Goal: Task Accomplishment & Management: Use online tool/utility

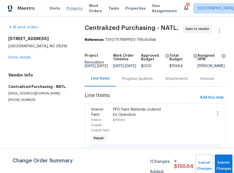
click at [72, 8] on span "Projects" at bounding box center [75, 8] width 16 height 5
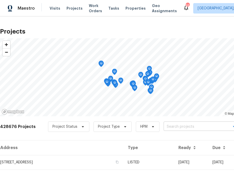
click at [187, 129] on input "text" at bounding box center [194, 127] width 60 height 8
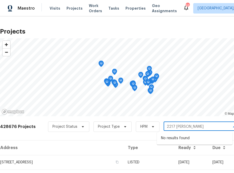
type input "2217 [PERSON_NAME]"
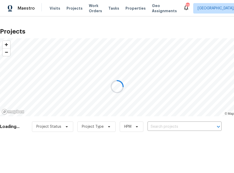
click at [168, 127] on div at bounding box center [117, 86] width 234 height 173
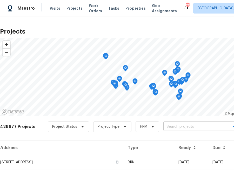
click at [165, 127] on input "text" at bounding box center [194, 127] width 60 height 8
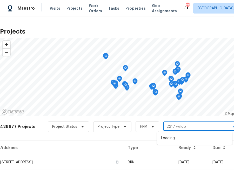
type input "2217 [PERSON_NAME]"
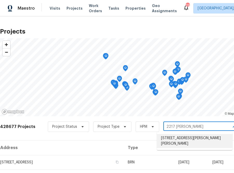
click at [167, 137] on li "[STREET_ADDRESS][PERSON_NAME][PERSON_NAME]" at bounding box center [195, 141] width 76 height 14
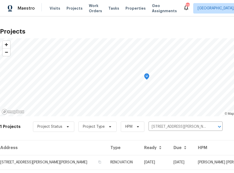
scroll to position [13, 0]
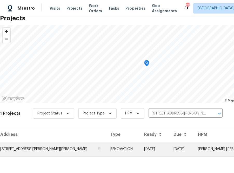
click at [60, 152] on td "[STREET_ADDRESS][PERSON_NAME][PERSON_NAME]" at bounding box center [53, 149] width 106 height 15
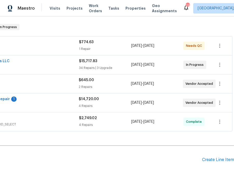
scroll to position [119, 60]
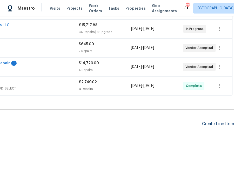
click at [218, 121] on div "Create Line Item" at bounding box center [218, 123] width 32 height 5
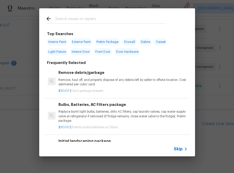
click at [101, 16] on input "text" at bounding box center [110, 20] width 110 height 8
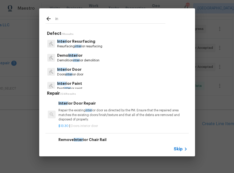
type input "i"
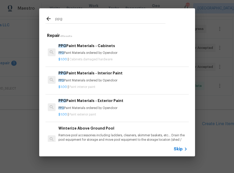
type input "ppg"
click at [105, 79] on p "PPG Paint Materials ordered by Opendoor" at bounding box center [123, 80] width 129 height 4
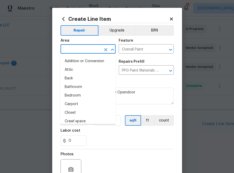
click at [86, 46] on input "text" at bounding box center [81, 50] width 41 height 8
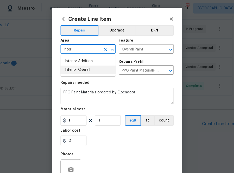
click at [89, 68] on li "Interior Overall" at bounding box center [88, 70] width 55 height 9
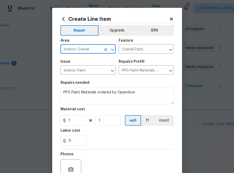
type input "Interior Overall"
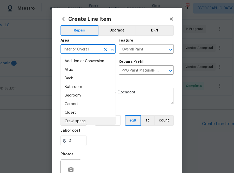
click at [132, 82] on div "Repairs needed" at bounding box center [117, 84] width 113 height 7
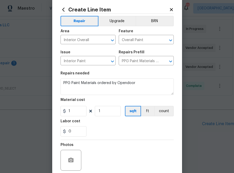
scroll to position [14, 0]
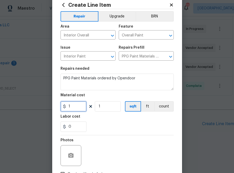
click at [76, 106] on input "1" at bounding box center [74, 106] width 26 height 10
paste input "62.49"
type input "62.49"
click at [98, 117] on div "Labor cost" at bounding box center [117, 118] width 113 height 7
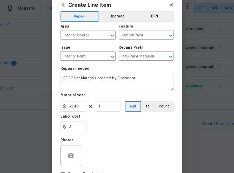
scroll to position [51, 0]
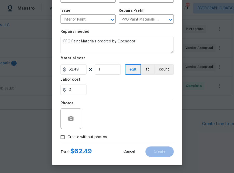
click at [91, 136] on span "Create without photos" at bounding box center [88, 136] width 40 height 5
click at [68, 136] on input "Create without photos" at bounding box center [63, 137] width 10 height 10
checkbox input "true"
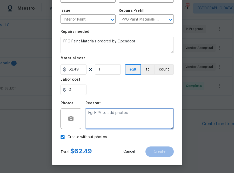
click at [104, 116] on textarea at bounding box center [130, 118] width 88 height 21
type textarea "na"
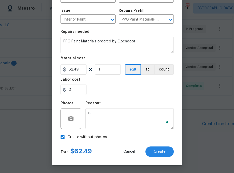
click at [155, 92] on div "0" at bounding box center [117, 90] width 113 height 10
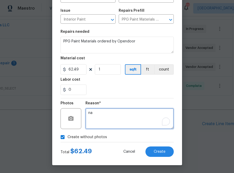
click at [109, 115] on textarea "na" at bounding box center [130, 118] width 88 height 21
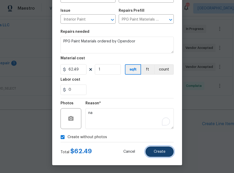
click at [153, 150] on button "Create" at bounding box center [160, 151] width 28 height 10
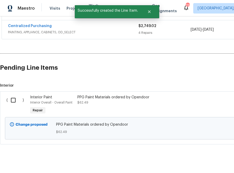
scroll to position [179, 0]
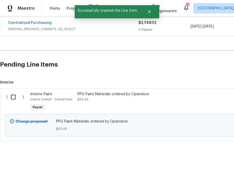
click at [14, 94] on input "checkbox" at bounding box center [15, 97] width 15 height 11
checkbox input "true"
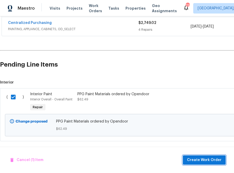
click at [189, 159] on span "Create Work Order" at bounding box center [204, 160] width 35 height 7
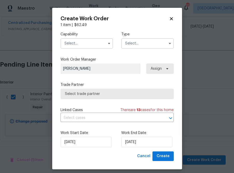
click at [95, 47] on input "text" at bounding box center [87, 43] width 53 height 10
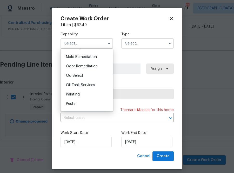
scroll to position [398, 0]
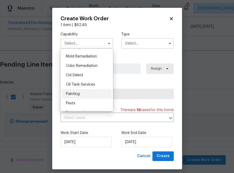
click at [74, 94] on span "Painting" at bounding box center [73, 94] width 14 height 4
type input "Painting"
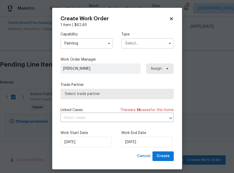
click at [159, 40] on input "text" at bounding box center [147, 43] width 53 height 10
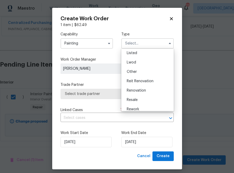
scroll to position [58, 0]
click at [151, 79] on div "Renovation" at bounding box center [148, 80] width 50 height 9
type input "Renovation"
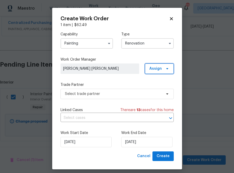
click at [159, 71] on span "Assign" at bounding box center [156, 68] width 12 height 5
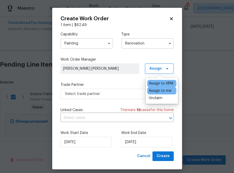
click at [156, 91] on div "Assign to me" at bounding box center [160, 90] width 23 height 5
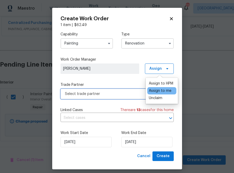
click at [113, 94] on span "Select trade partner" at bounding box center [113, 93] width 97 height 5
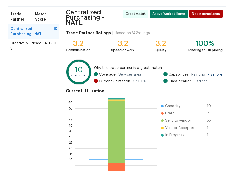
scroll to position [58, 0]
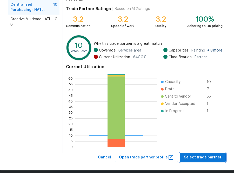
click at [207, 154] on span "Select trade partner" at bounding box center [203, 157] width 38 height 7
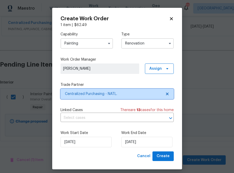
scroll to position [0, 0]
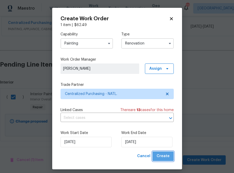
click at [164, 152] on button "Create" at bounding box center [163, 156] width 21 height 10
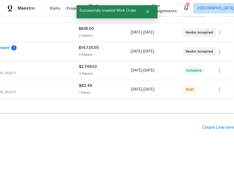
scroll to position [135, 0]
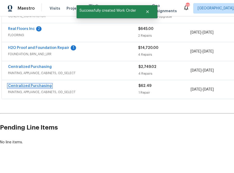
click at [45, 84] on link "Centralized Purchasing" at bounding box center [30, 86] width 44 height 4
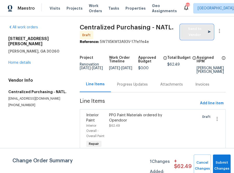
click at [199, 27] on span "Send to Vendor" at bounding box center [197, 32] width 28 height 12
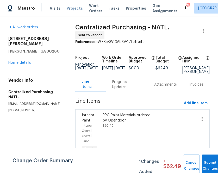
click at [75, 7] on span "Projects" at bounding box center [75, 8] width 16 height 5
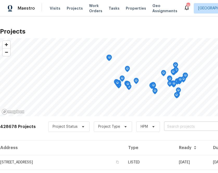
click at [173, 125] on input "text" at bounding box center [194, 127] width 60 height 8
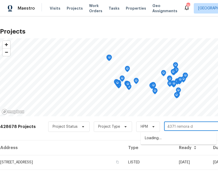
type input "[STREET_ADDRESS]"
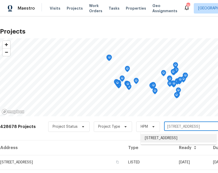
click at [163, 139] on li "[STREET_ADDRESS]" at bounding box center [178, 138] width 76 height 9
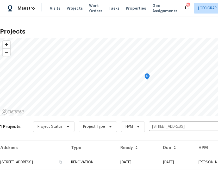
scroll to position [13, 0]
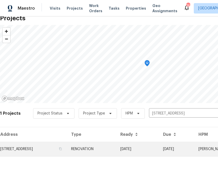
click at [54, 144] on td "[STREET_ADDRESS]" at bounding box center [33, 149] width 67 height 15
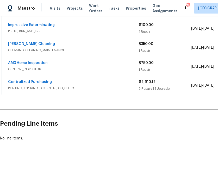
scroll to position [117, 76]
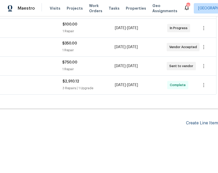
click at [194, 121] on div "Create Line Item" at bounding box center [202, 123] width 32 height 5
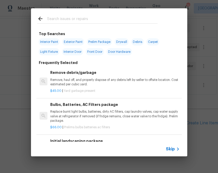
click at [108, 17] on input "text" at bounding box center [102, 20] width 110 height 8
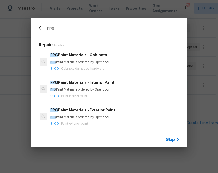
type input "ppg"
click at [91, 84] on h6 "PPG Paint Materials - Interior Paint" at bounding box center [114, 83] width 129 height 6
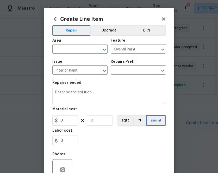
type input "PPG Paint Materials - Interior Paint $1.00"
type textarea "PPG Paint Materials ordered by Opendoor"
type input "1"
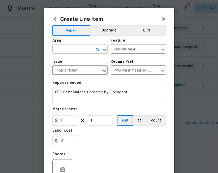
click at [84, 49] on input "text" at bounding box center [72, 50] width 41 height 8
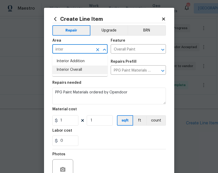
click at [86, 72] on li "Interior Overall" at bounding box center [79, 70] width 55 height 9
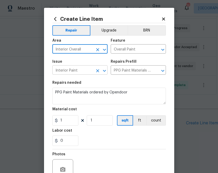
type input "Interior Overall"
click at [82, 71] on input "Interior Paint" at bounding box center [72, 71] width 41 height 8
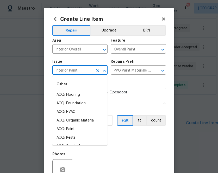
click at [82, 71] on input "Interior Paint" at bounding box center [72, 71] width 41 height 8
click at [143, 101] on textarea "PPG Paint Materials ordered by Opendoor" at bounding box center [108, 96] width 113 height 17
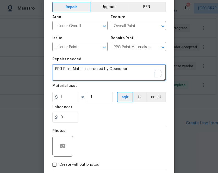
scroll to position [24, 0]
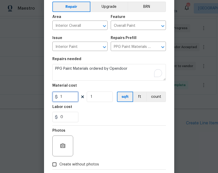
click at [63, 100] on input "1" at bounding box center [65, 97] width 26 height 10
paste input "text"
click at [66, 99] on input "1" at bounding box center [65, 97] width 26 height 10
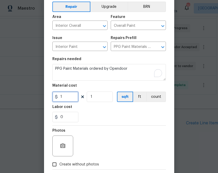
paste input "65.58"
type input "65.58"
click at [97, 117] on div "0" at bounding box center [108, 117] width 113 height 10
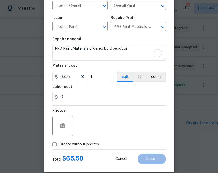
scroll to position [49, 0]
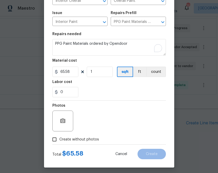
click at [82, 140] on span "Create without photos" at bounding box center [79, 139] width 40 height 5
click at [59, 140] on input "Create without photos" at bounding box center [54, 139] width 10 height 10
checkbox input "true"
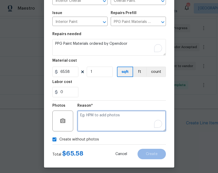
click at [100, 121] on textarea "To enrich screen reader interactions, please activate Accessibility in Grammarl…" at bounding box center [121, 121] width 88 height 21
type textarea "na"
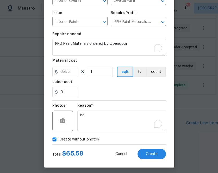
click at [138, 104] on div "Reason* na" at bounding box center [121, 118] width 88 height 34
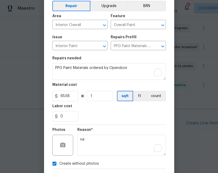
scroll to position [51, 0]
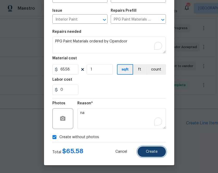
click at [158, 156] on button "Create" at bounding box center [151, 151] width 28 height 10
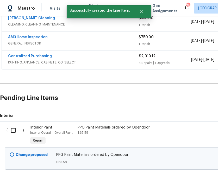
scroll to position [142, 0]
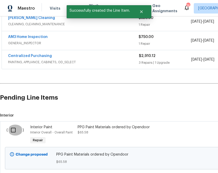
click at [13, 130] on input "checkbox" at bounding box center [15, 130] width 15 height 11
checkbox input "true"
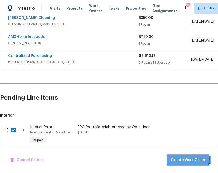
click at [185, 157] on span "Create Work Order" at bounding box center [188, 160] width 35 height 7
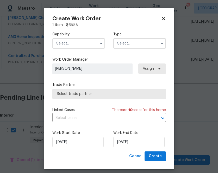
click at [66, 42] on input "text" at bounding box center [78, 43] width 53 height 10
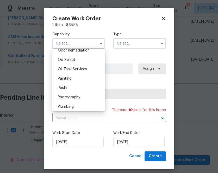
scroll to position [412, 0]
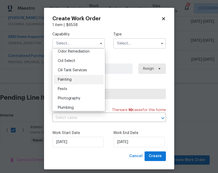
click at [76, 81] on div "Painting" at bounding box center [79, 79] width 50 height 9
type input "Painting"
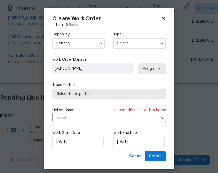
click at [130, 43] on input "text" at bounding box center [139, 43] width 53 height 10
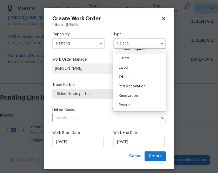
scroll to position [44, 0]
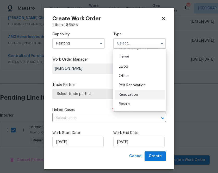
click at [119, 92] on div "Renovation" at bounding box center [139, 94] width 50 height 9
type input "Renovation"
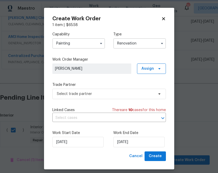
scroll to position [0, 0]
click at [146, 67] on span "Assign" at bounding box center [147, 68] width 12 height 5
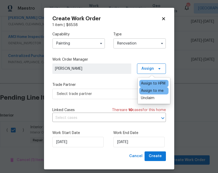
click at [144, 89] on div "Assign to me" at bounding box center [152, 90] width 23 height 5
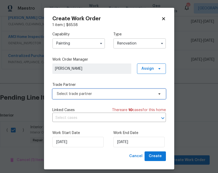
click at [103, 96] on span "Select trade partner" at bounding box center [105, 93] width 97 height 5
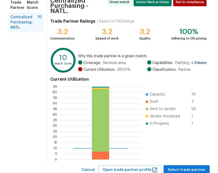
scroll to position [58, 0]
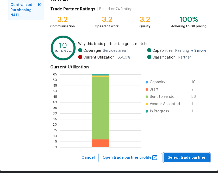
click at [175, 155] on span "Select trade partner" at bounding box center [187, 158] width 38 height 7
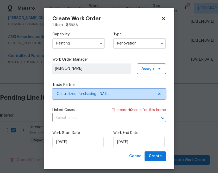
scroll to position [0, 0]
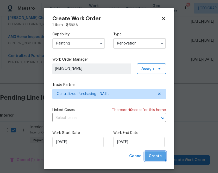
click at [152, 155] on span "Create" at bounding box center [155, 156] width 13 height 7
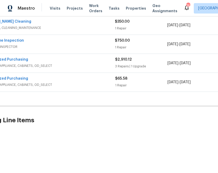
scroll to position [138, 2]
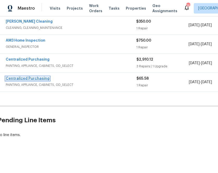
click at [39, 79] on link "Centralized Purchasing" at bounding box center [28, 79] width 44 height 4
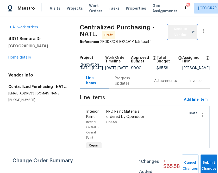
click at [171, 31] on span "Send to Vendor" at bounding box center [182, 32] width 24 height 12
